Goal: Transaction & Acquisition: Purchase product/service

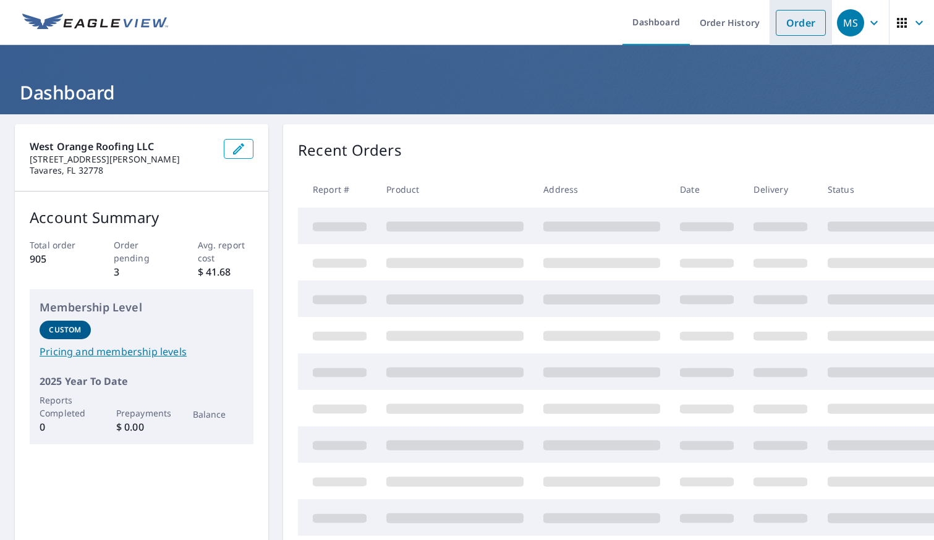
click at [776, 23] on link "Order" at bounding box center [800, 23] width 50 height 26
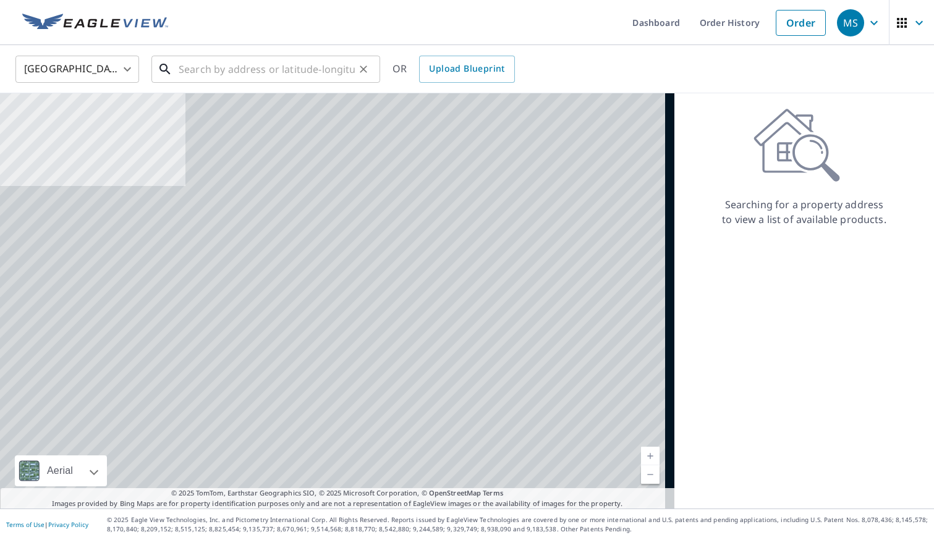
click at [319, 74] on input "text" at bounding box center [267, 69] width 176 height 35
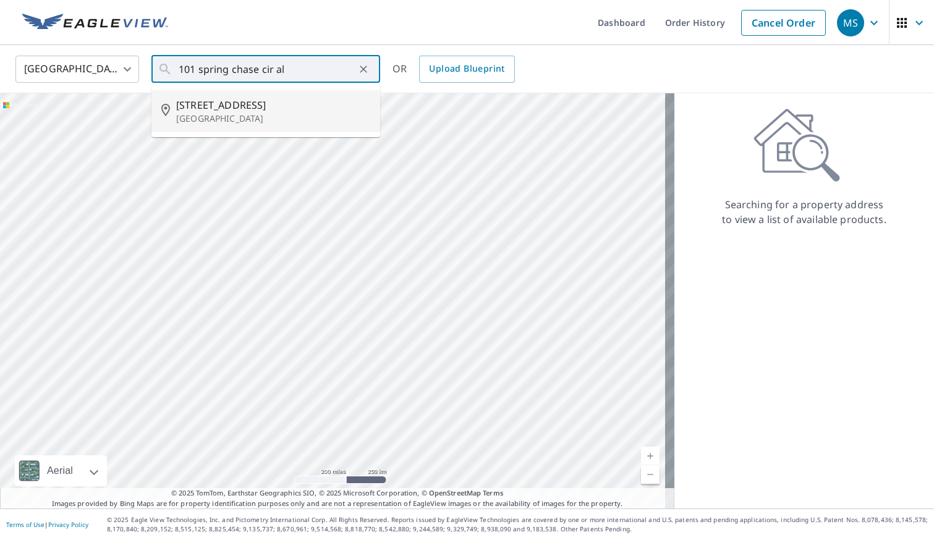
type input "[STREET_ADDRESS]"
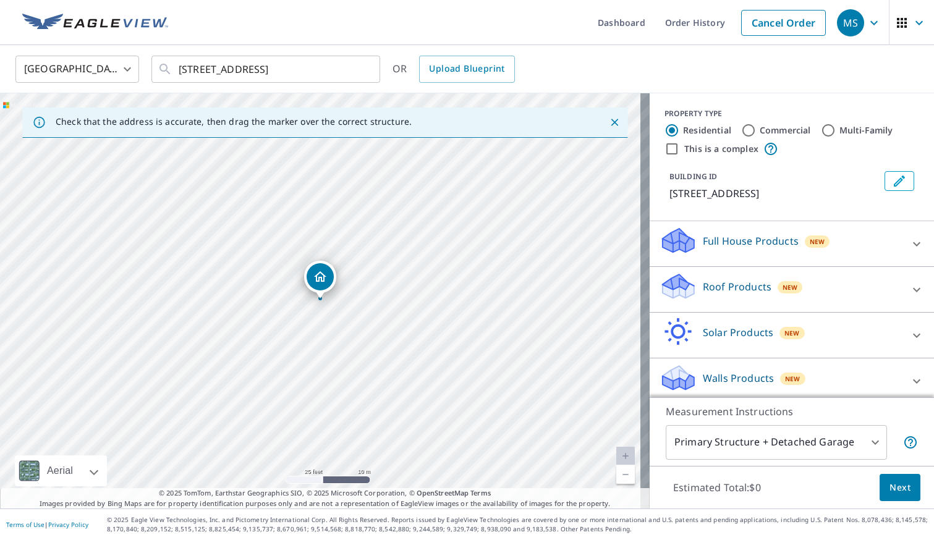
click at [777, 294] on div "New" at bounding box center [789, 287] width 25 height 12
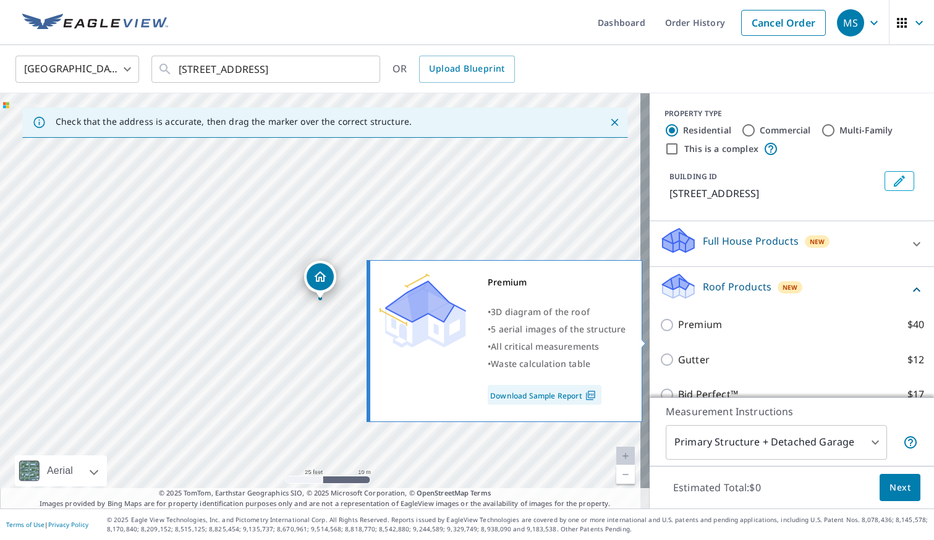
click at [686, 332] on p "Premium" at bounding box center [700, 324] width 44 height 15
click at [678, 332] on input "Premium $40" at bounding box center [668, 325] width 19 height 15
checkbox input "true"
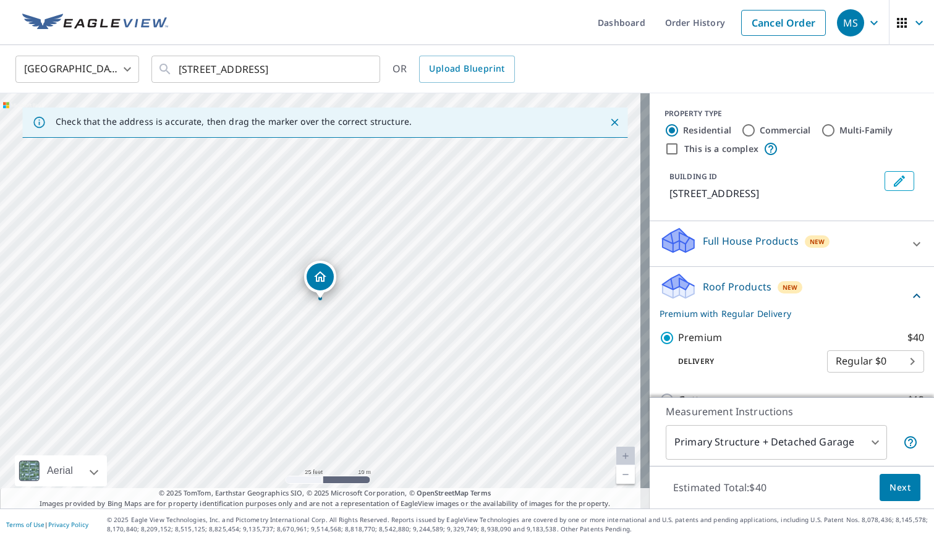
scroll to position [124, 0]
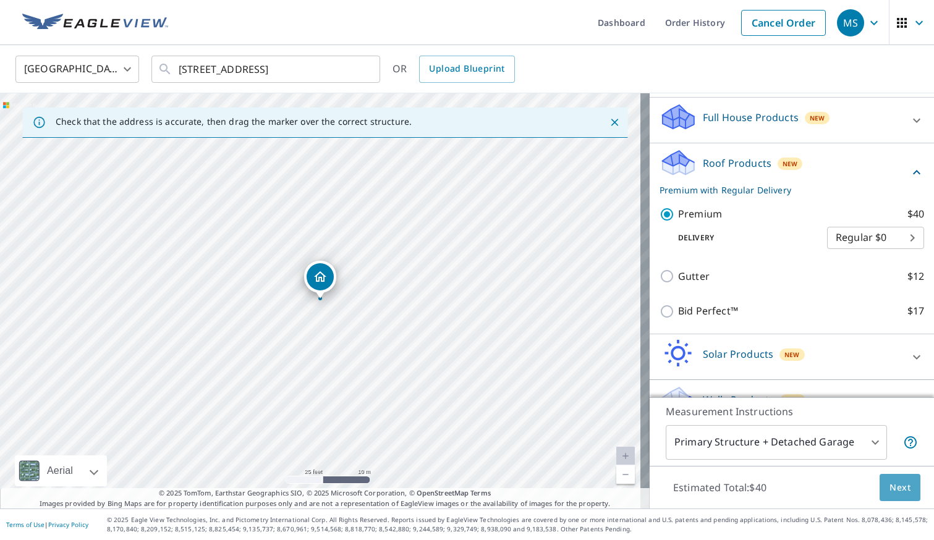
click at [908, 492] on button "Next" at bounding box center [899, 488] width 41 height 28
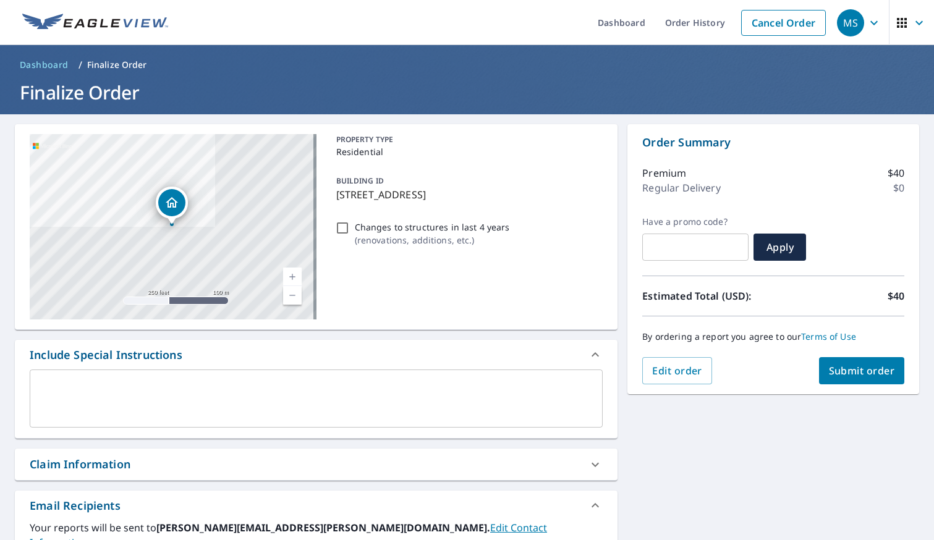
scroll to position [185, 0]
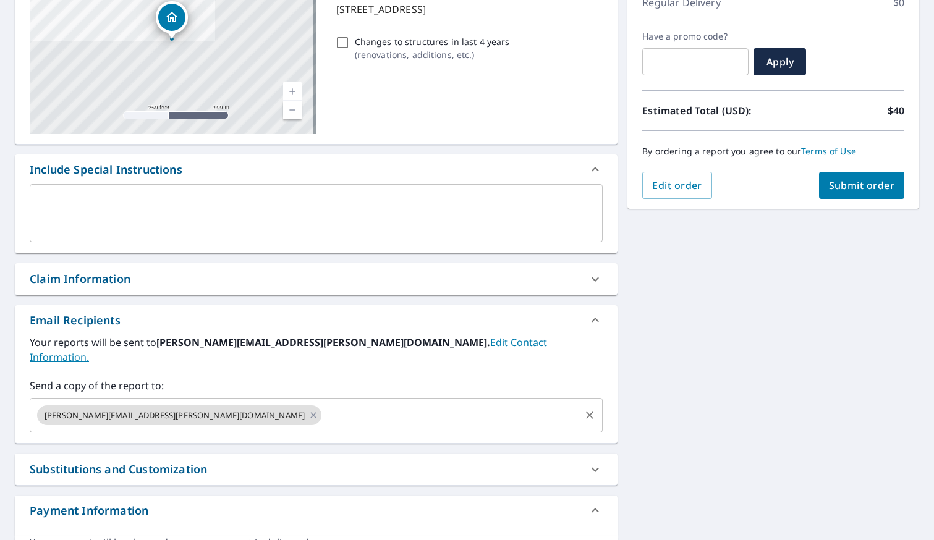
click at [323, 407] on input "text" at bounding box center [450, 414] width 255 height 23
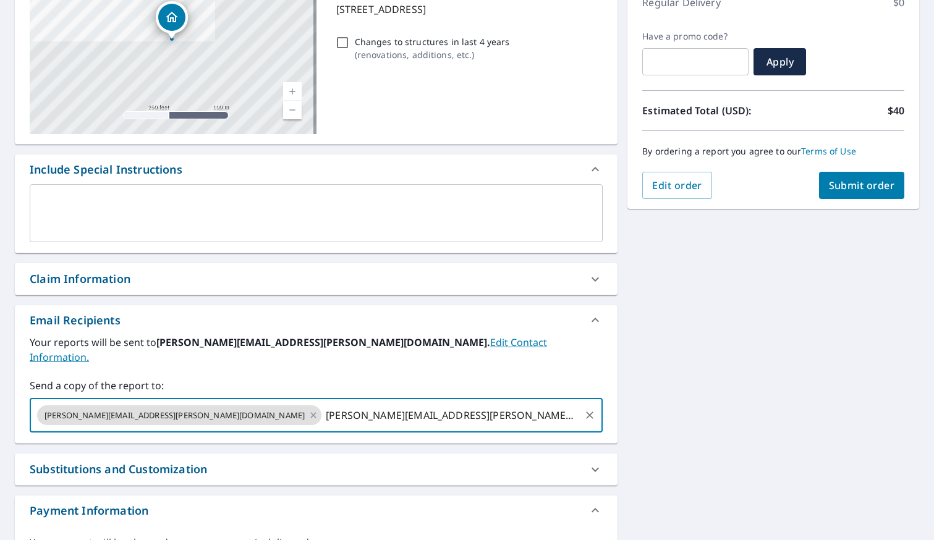
type input "[PERSON_NAME][EMAIL_ADDRESS][PERSON_NAME][DOMAIN_NAME]"
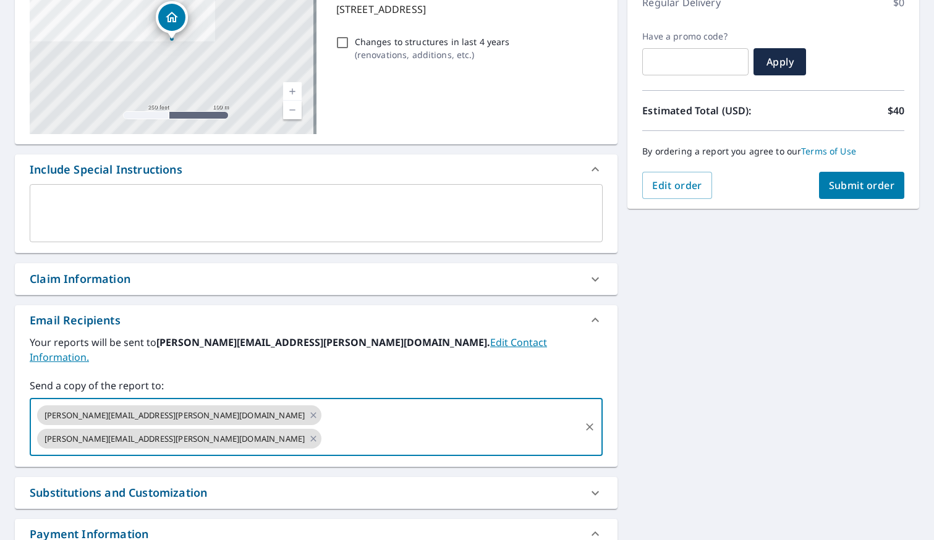
click at [882, 201] on div "Order Summary Premium $40 Regular Delivery $0 Have a promo code? ​ Apply Estima…" at bounding box center [773, 74] width 292 height 270
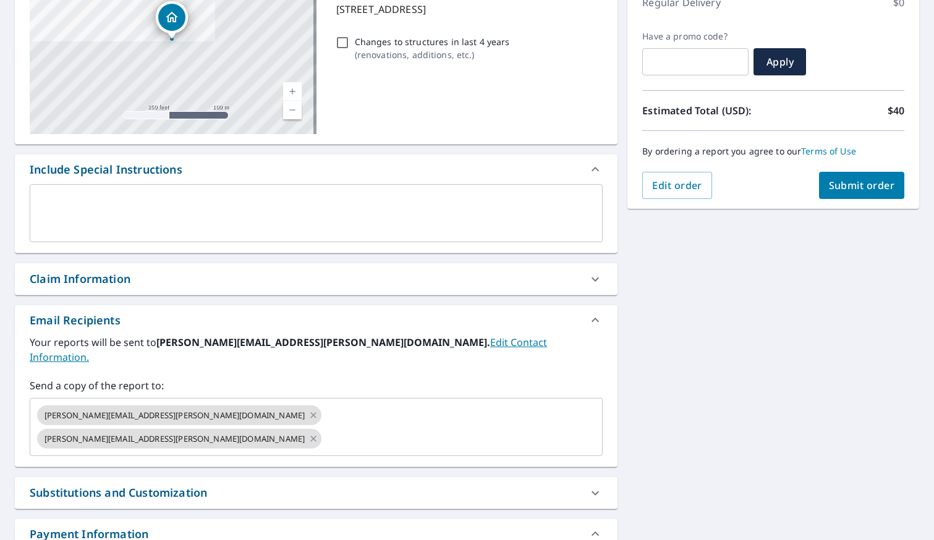
click at [879, 195] on button "Submit order" at bounding box center [862, 185] width 86 height 27
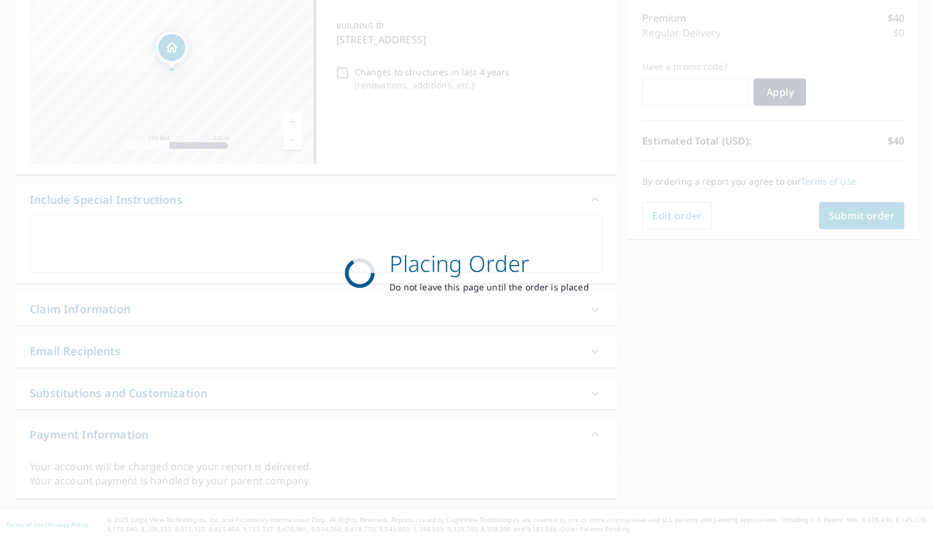
scroll to position [155, 0]
